Goal: Task Accomplishment & Management: Use online tool/utility

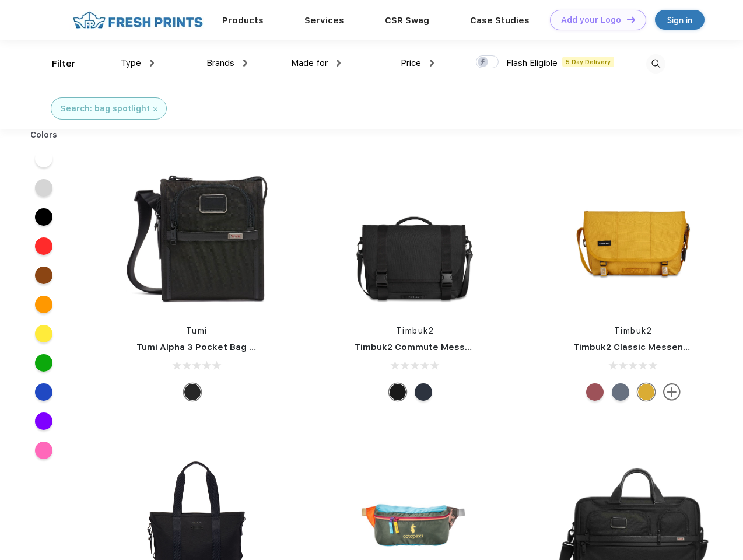
scroll to position [1, 0]
click at [593, 20] on link "Add your Logo Design Tool" at bounding box center [598, 20] width 96 height 20
click at [0, 0] on div "Design Tool" at bounding box center [0, 0] width 0 height 0
click at [626, 19] on link "Add your Logo Design Tool" at bounding box center [598, 20] width 96 height 20
click at [56, 64] on div "Filter" at bounding box center [64, 63] width 24 height 13
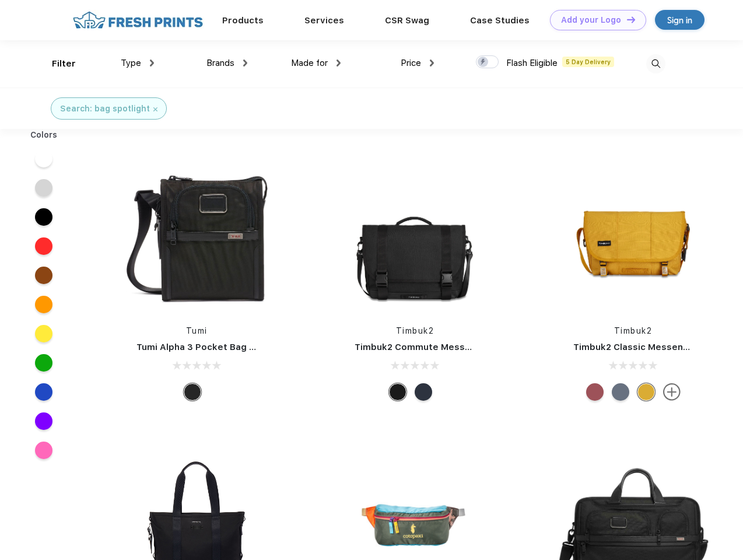
click at [138, 63] on span "Type" at bounding box center [131, 63] width 20 height 10
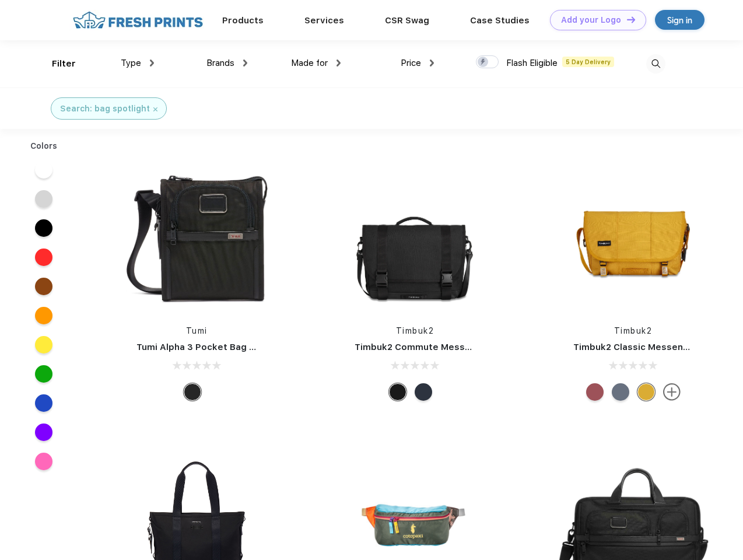
click at [227, 63] on span "Brands" at bounding box center [220, 63] width 28 height 10
click at [316, 63] on span "Made for" at bounding box center [309, 63] width 37 height 10
click at [417, 63] on span "Price" at bounding box center [411, 63] width 20 height 10
click at [487, 62] on div at bounding box center [487, 61] width 23 height 13
click at [483, 62] on input "checkbox" at bounding box center [480, 59] width 8 height 8
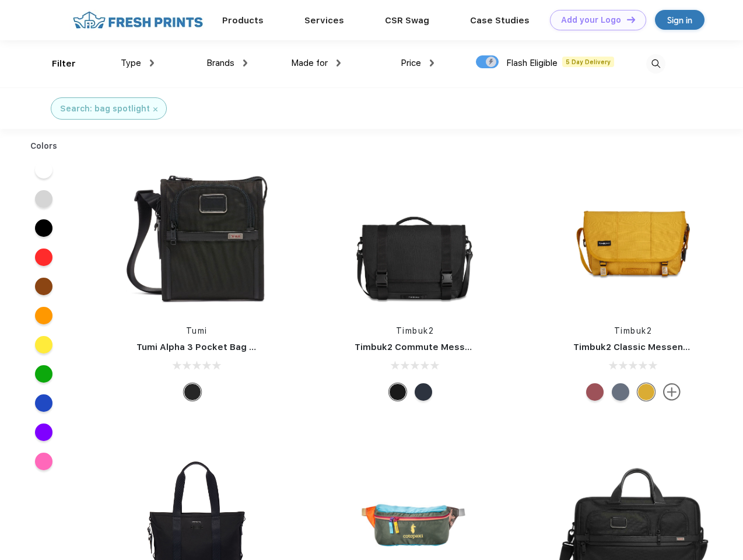
click at [655, 64] on img at bounding box center [655, 63] width 19 height 19
